Goal: Find specific page/section

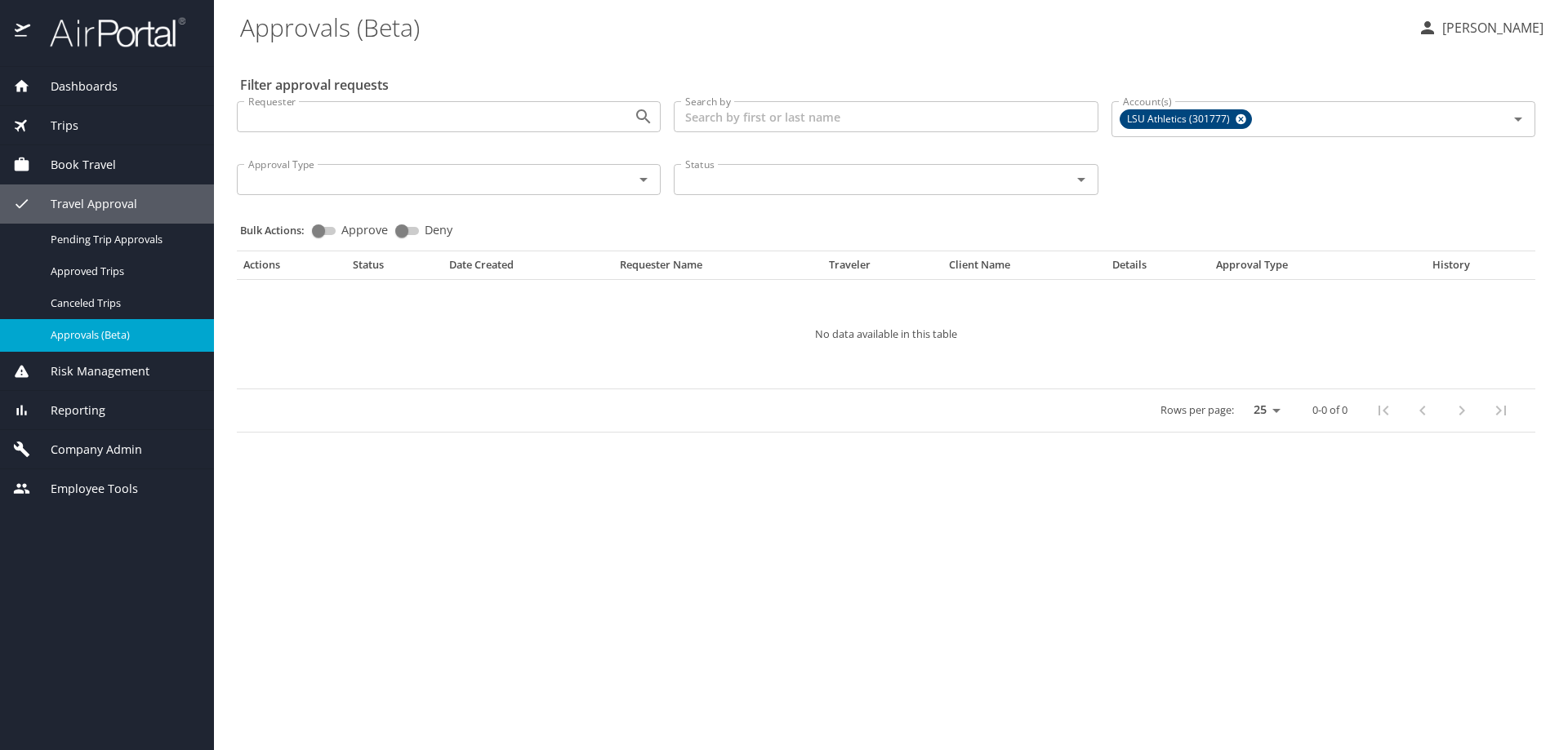
click at [103, 449] on span "Company Admin" at bounding box center [86, 450] width 112 height 18
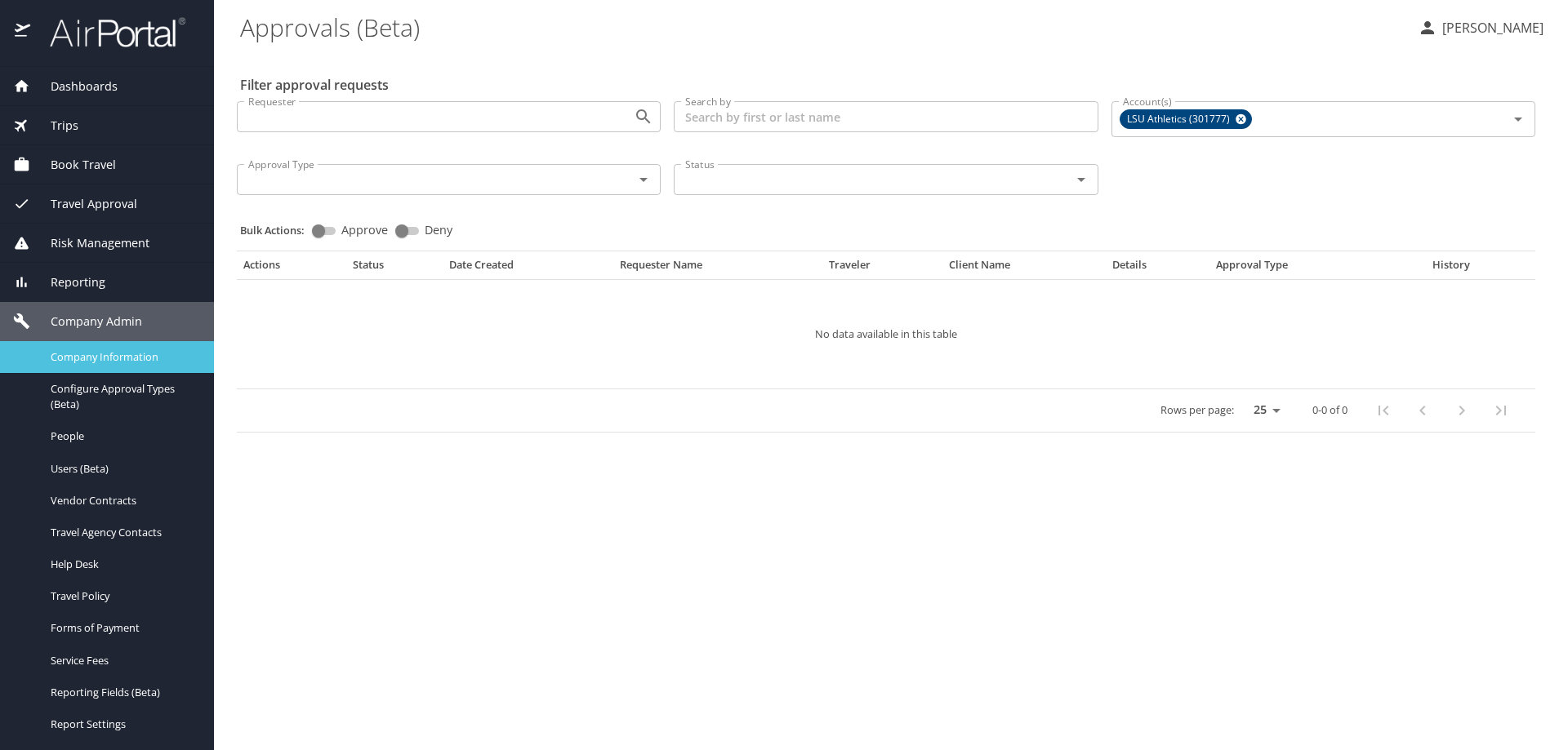
click at [103, 355] on span "Company Information" at bounding box center [122, 357] width 144 height 16
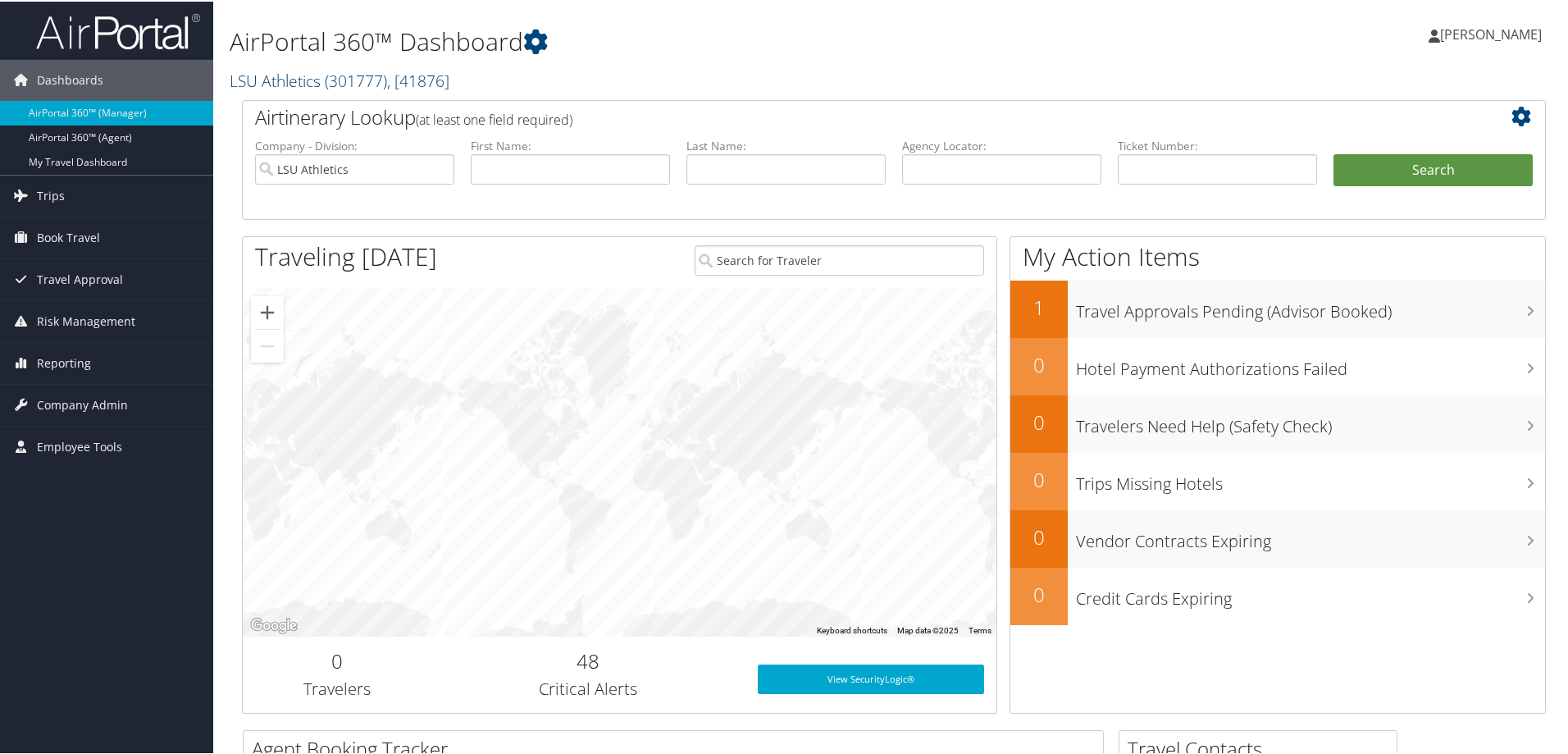
click at [356, 78] on span "( 301777 )" at bounding box center [356, 79] width 63 height 22
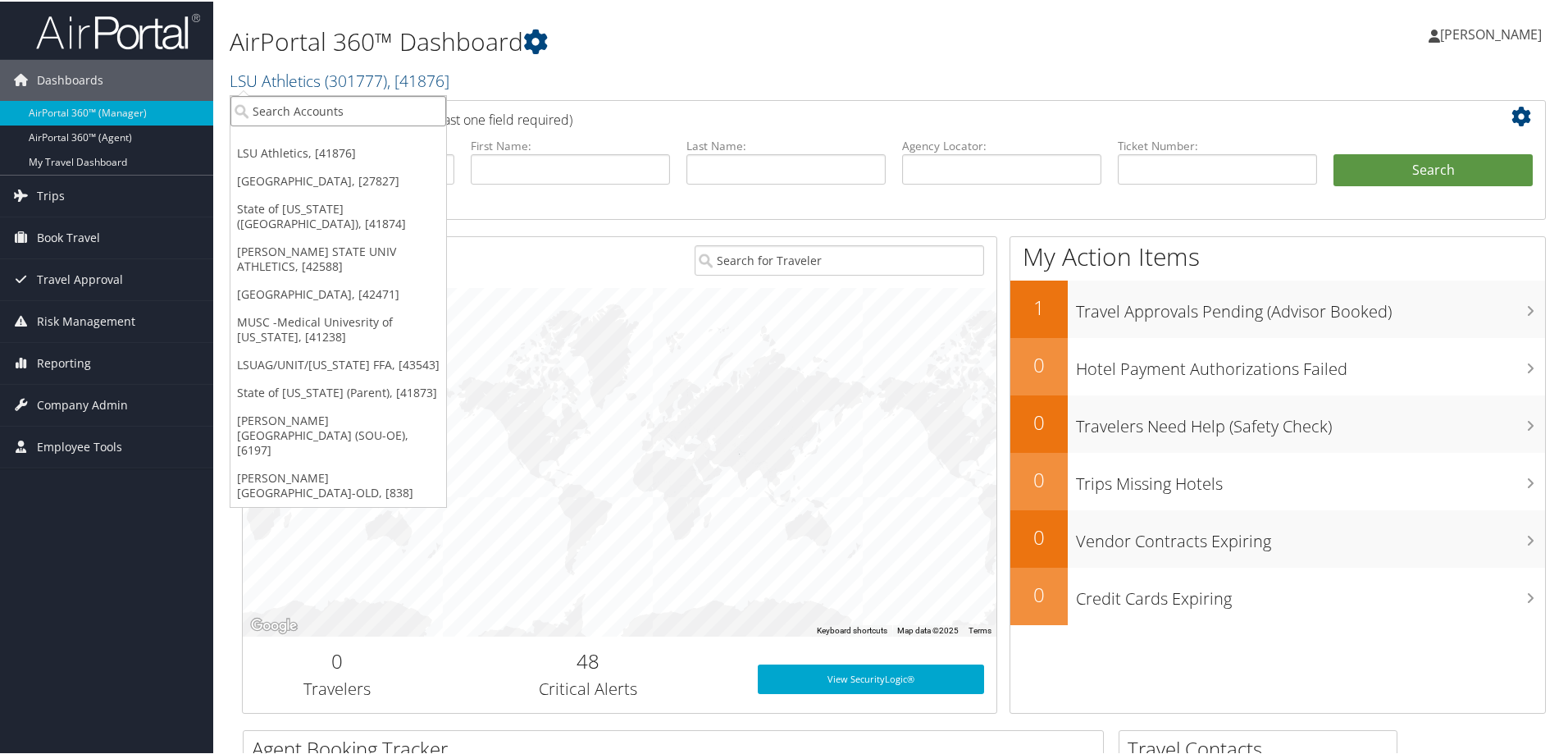
paste input "41874"
type input "41874"
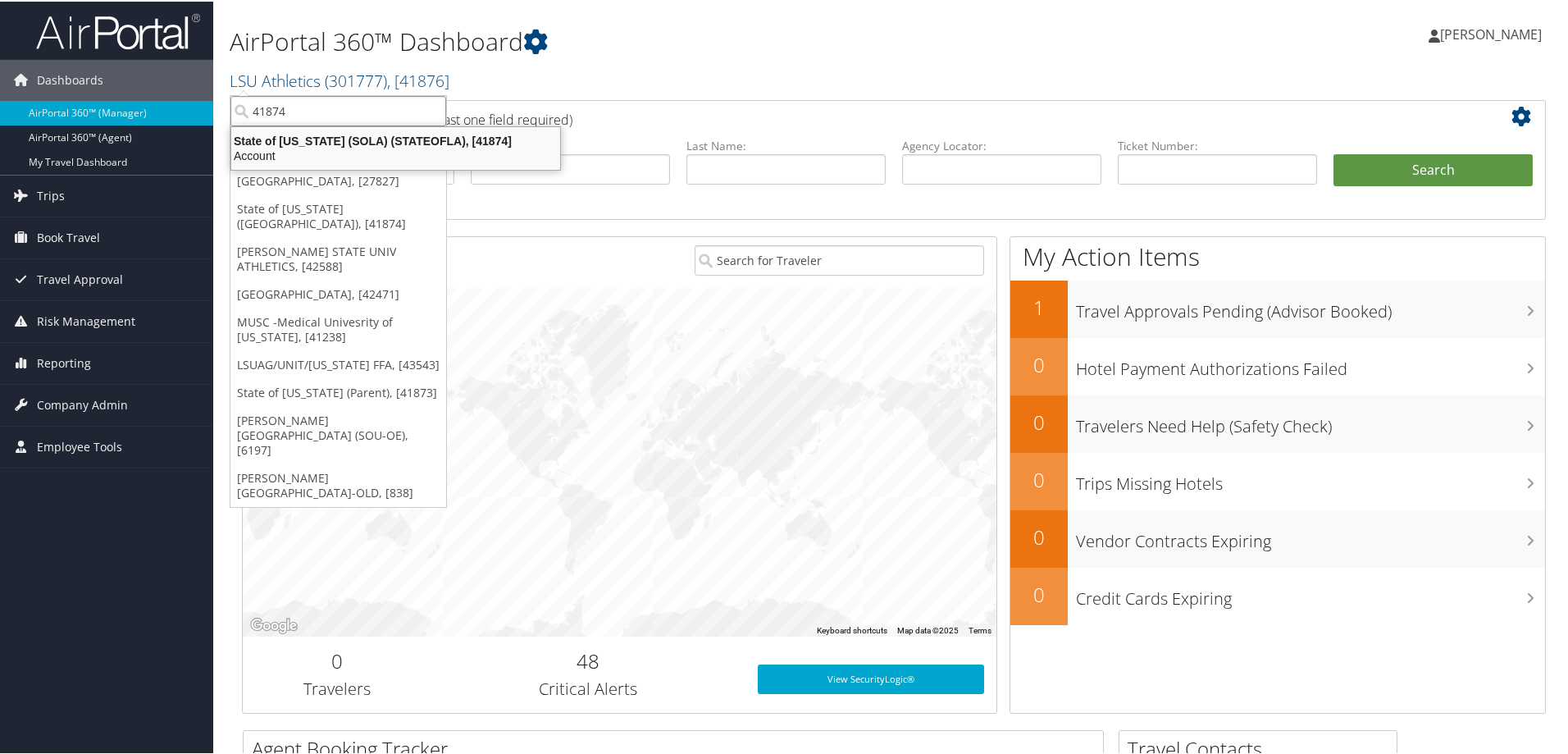
click at [330, 140] on div "State of Louisiana (SOLA) (STATEOFLA), [41874]" at bounding box center [395, 139] width 348 height 15
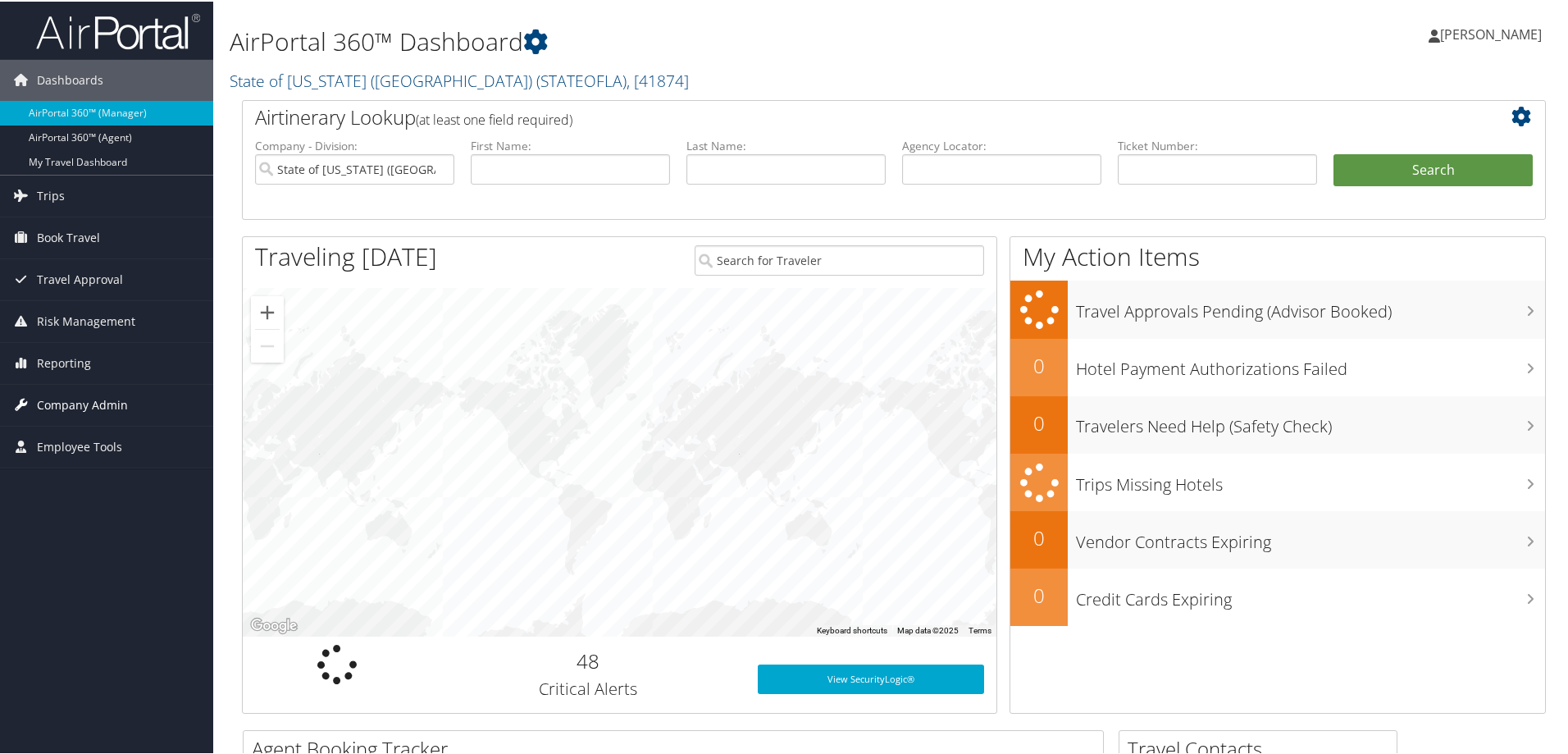
click at [94, 405] on span "Company Admin" at bounding box center [82, 404] width 91 height 41
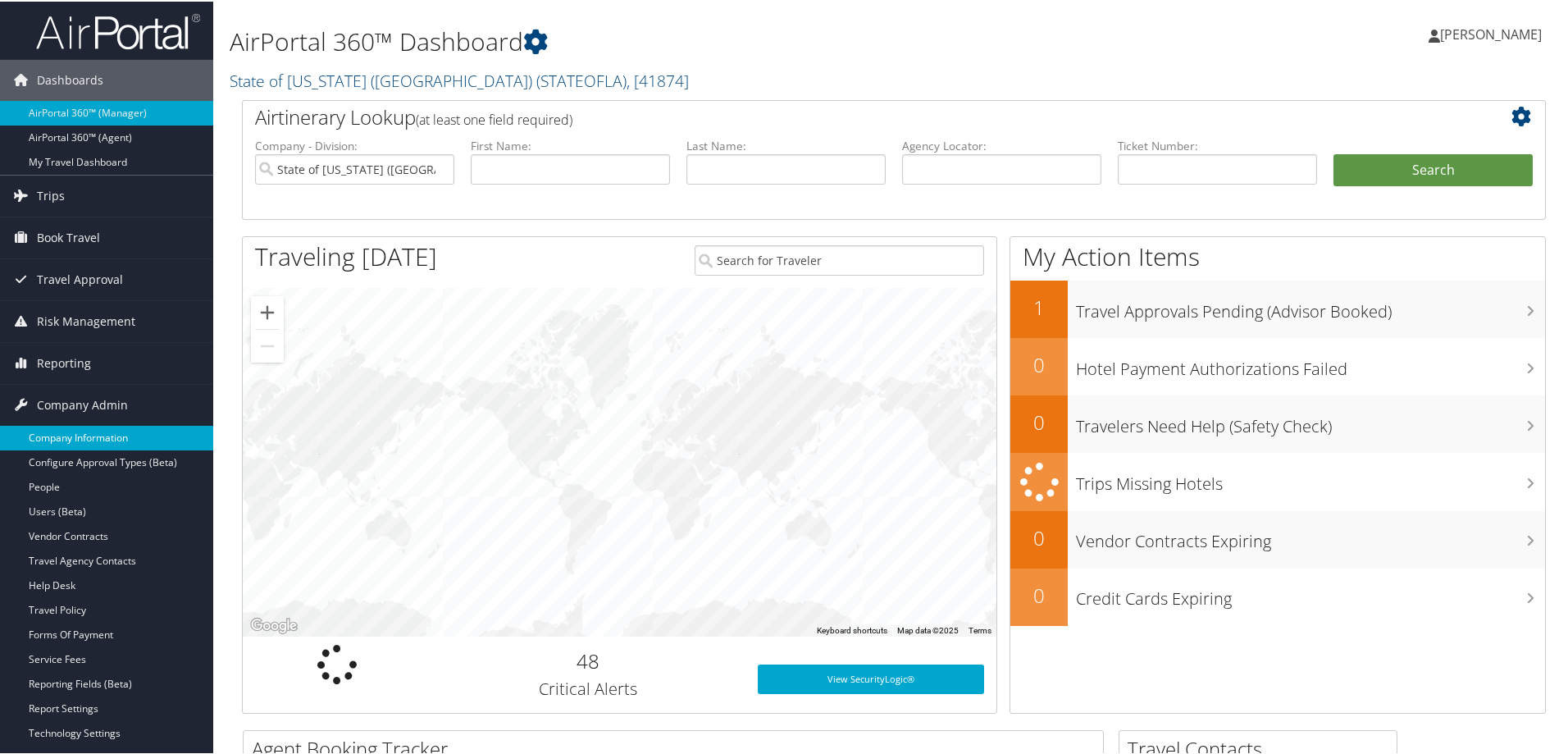
click at [97, 434] on link "Company Information" at bounding box center [106, 437] width 213 height 25
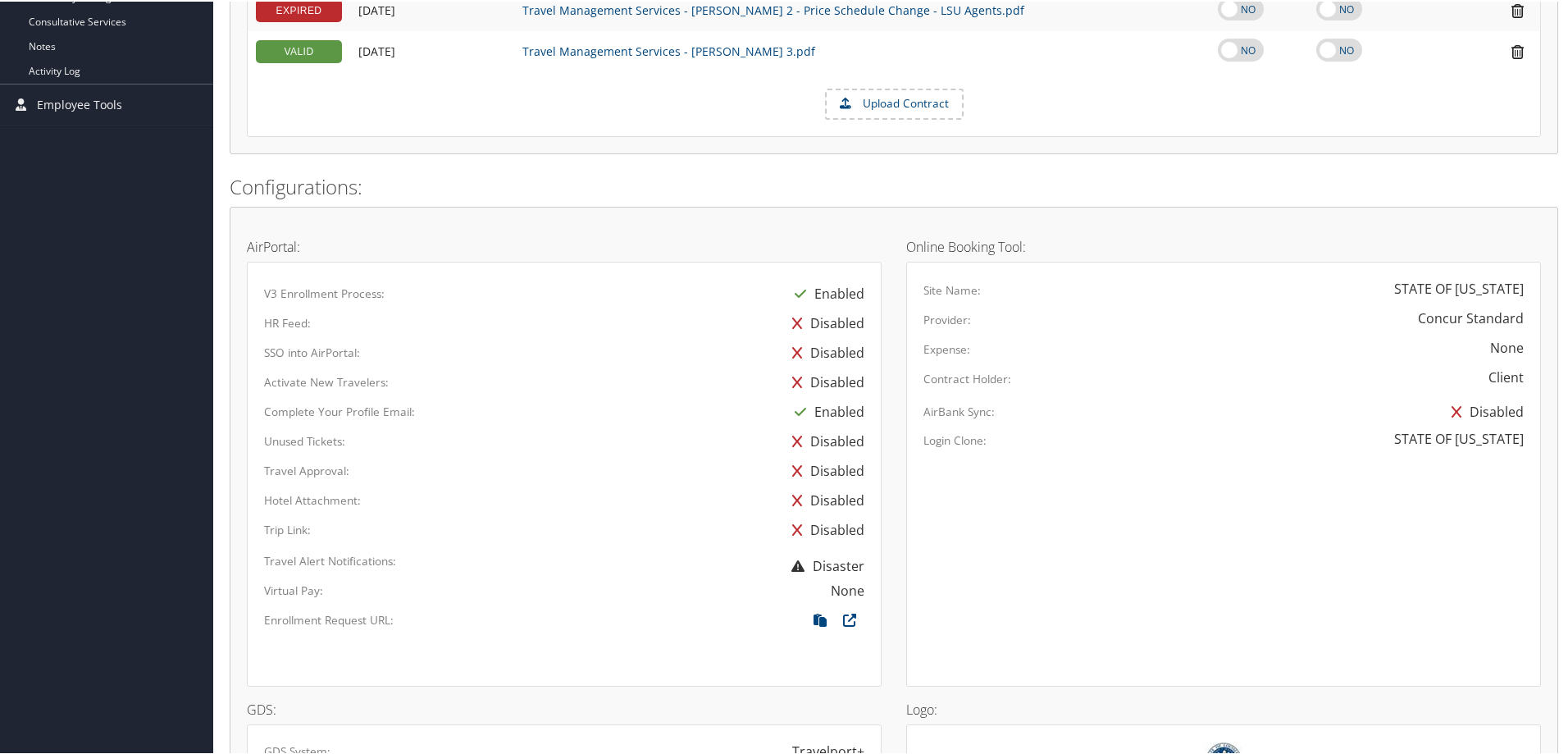
scroll to position [1021, 0]
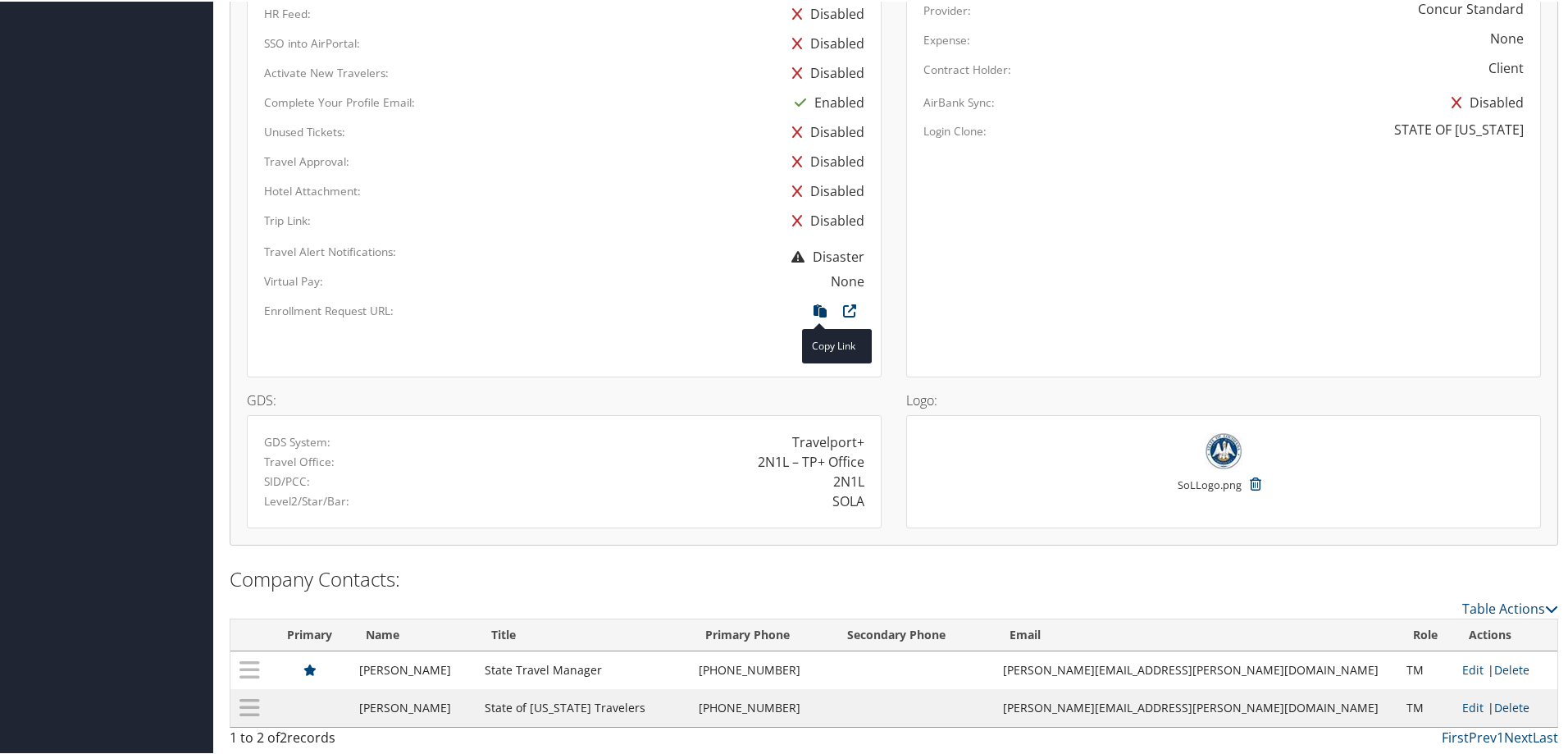
click at [814, 307] on icon at bounding box center [820, 313] width 30 height 21
